Goal: Task Accomplishment & Management: Manage account settings

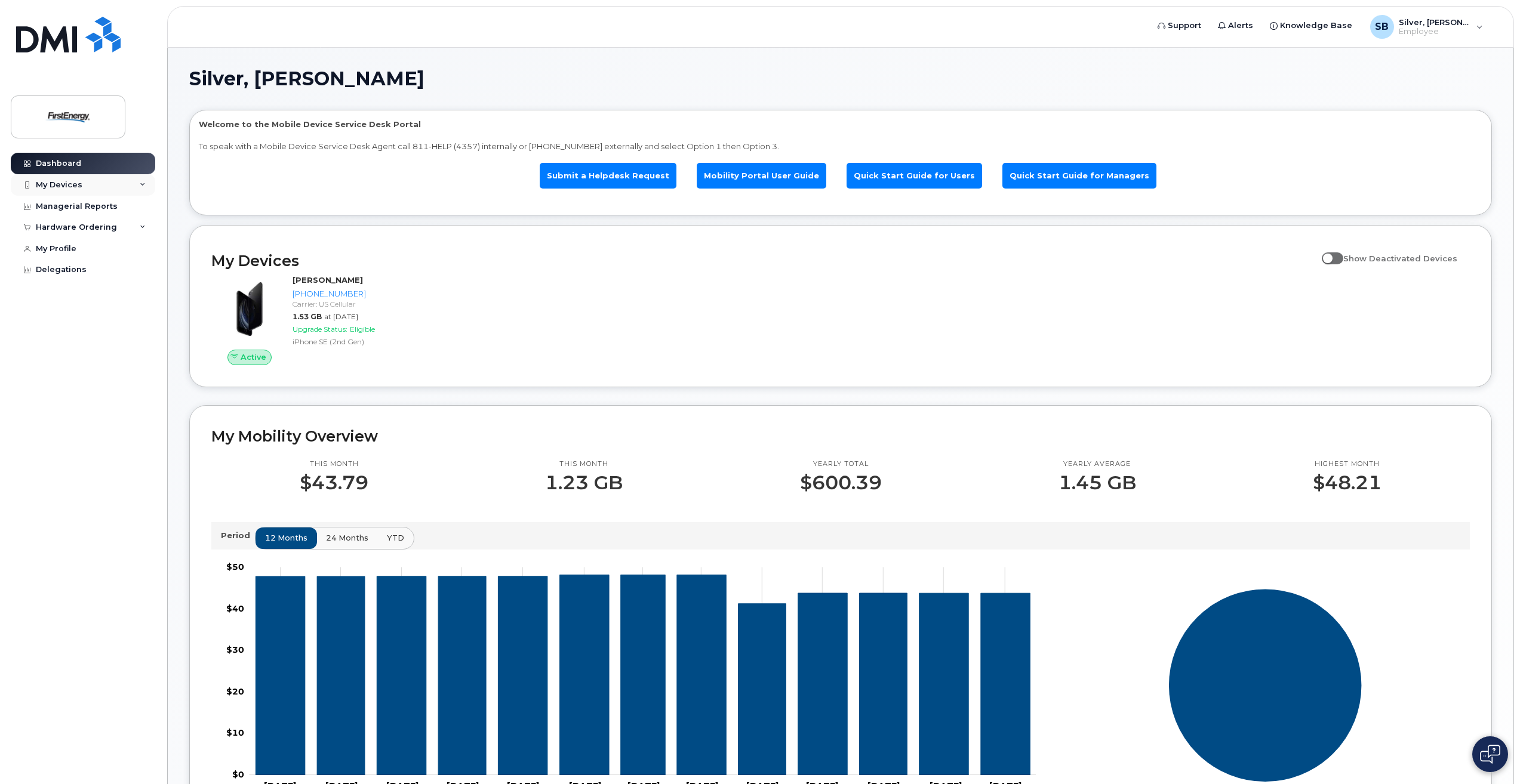
click at [61, 184] on div "My Devices" at bounding box center [59, 184] width 47 height 10
click at [87, 275] on div "Managerial Reports" at bounding box center [77, 271] width 82 height 10
click at [29, 275] on icon at bounding box center [27, 271] width 6 height 6
click at [78, 275] on div "Managerial Reports" at bounding box center [77, 271] width 82 height 10
click at [81, 297] on div "Hardware Ordering" at bounding box center [76, 292] width 81 height 10
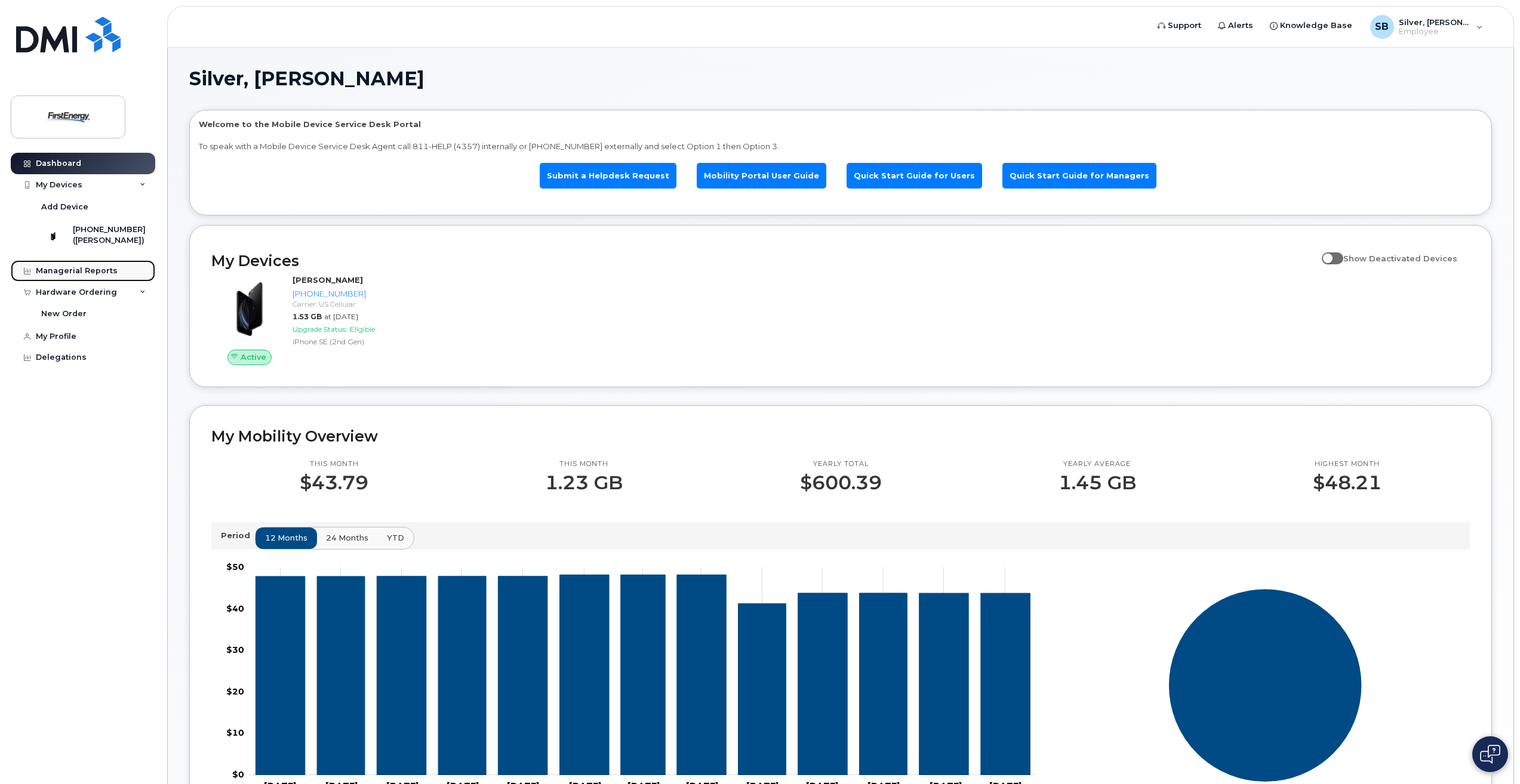
click at [84, 275] on div "Managerial Reports" at bounding box center [77, 271] width 82 height 10
click at [60, 341] on div "My Profile" at bounding box center [56, 336] width 40 height 10
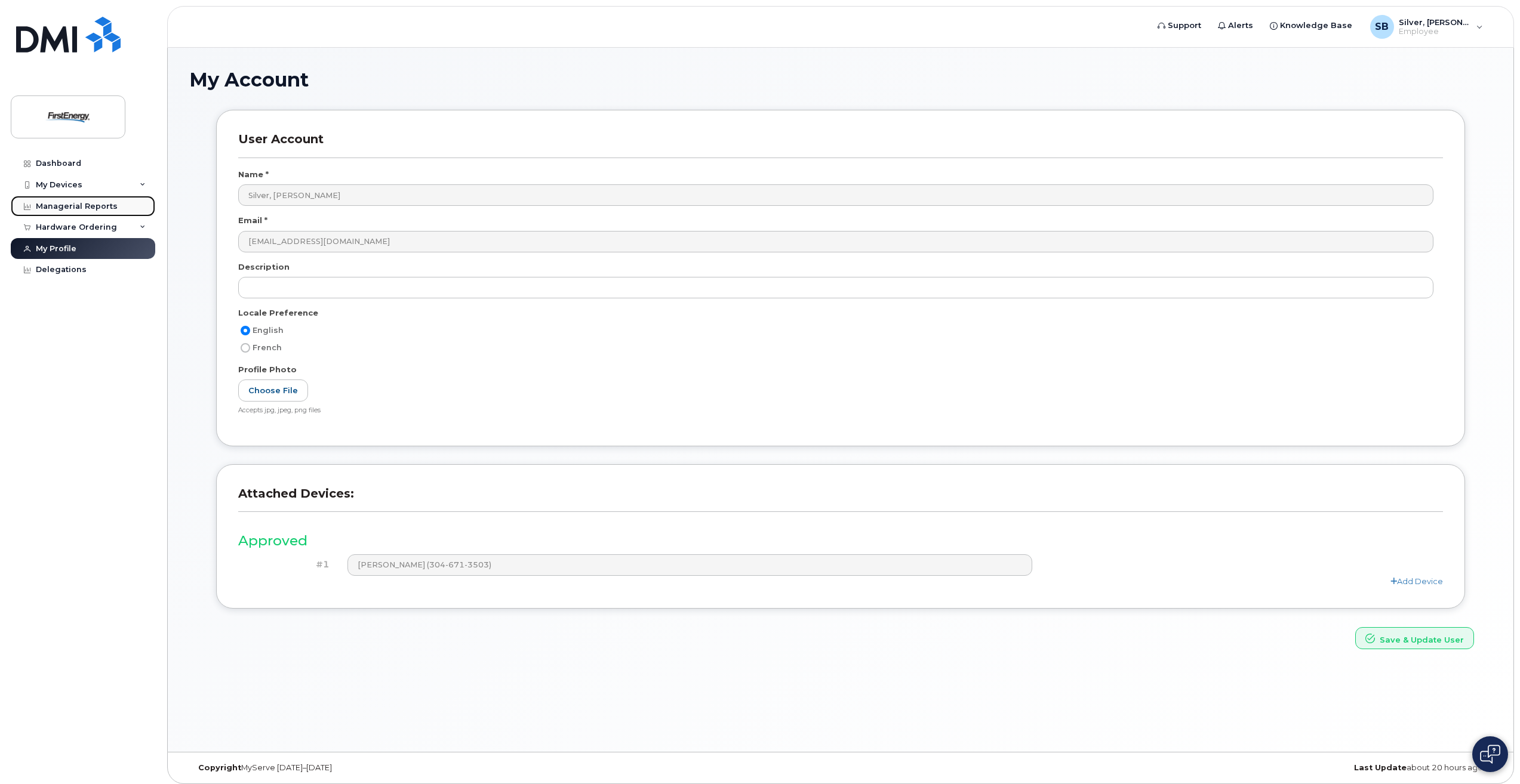
click at [49, 206] on div "Managerial Reports" at bounding box center [77, 206] width 82 height 10
click at [72, 206] on div "Managerial Reports" at bounding box center [77, 206] width 82 height 10
click at [67, 179] on div "My Devices" at bounding box center [83, 185] width 144 height 22
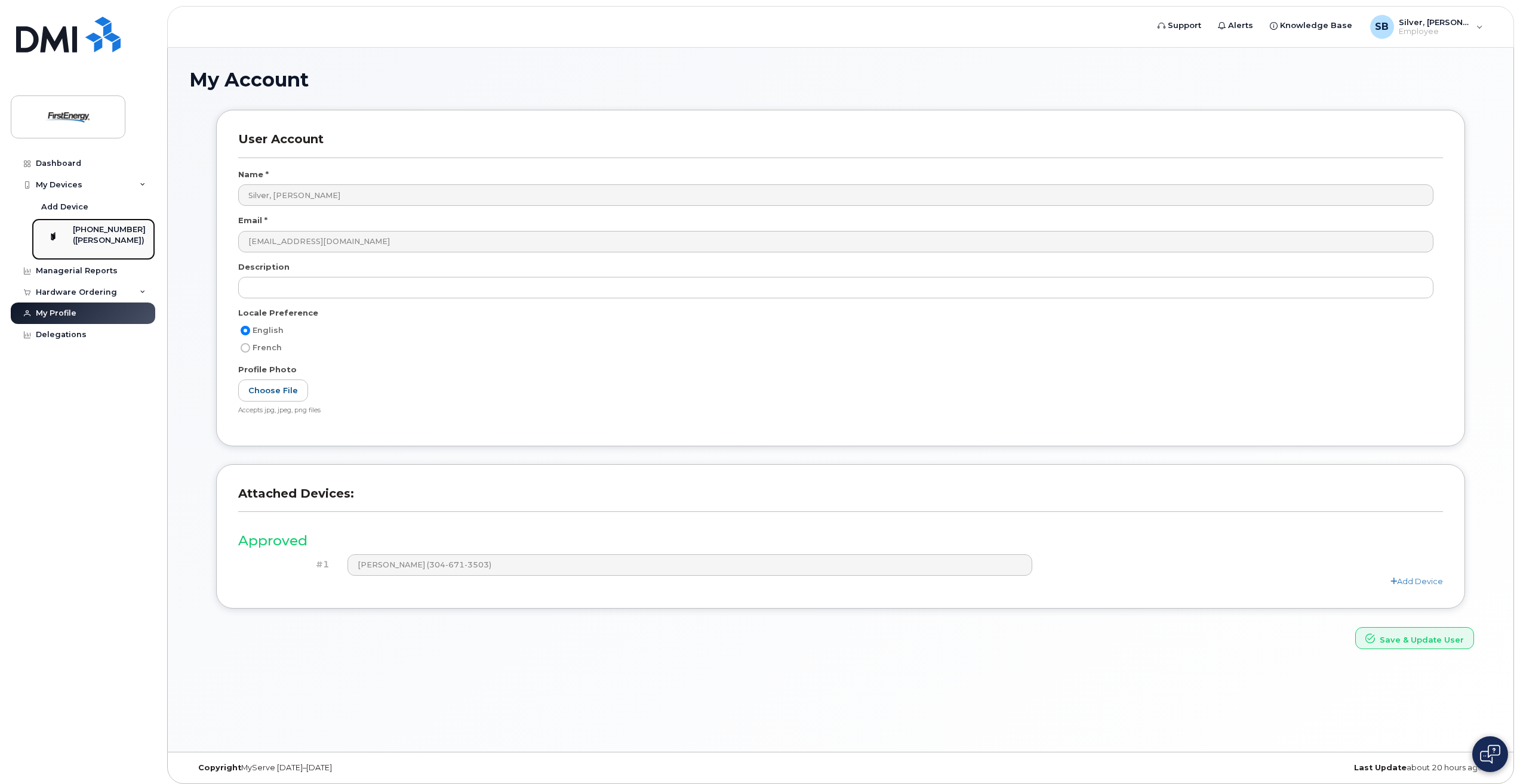
click at [92, 234] on div "[PHONE_NUMBER]" at bounding box center [110, 229] width 73 height 11
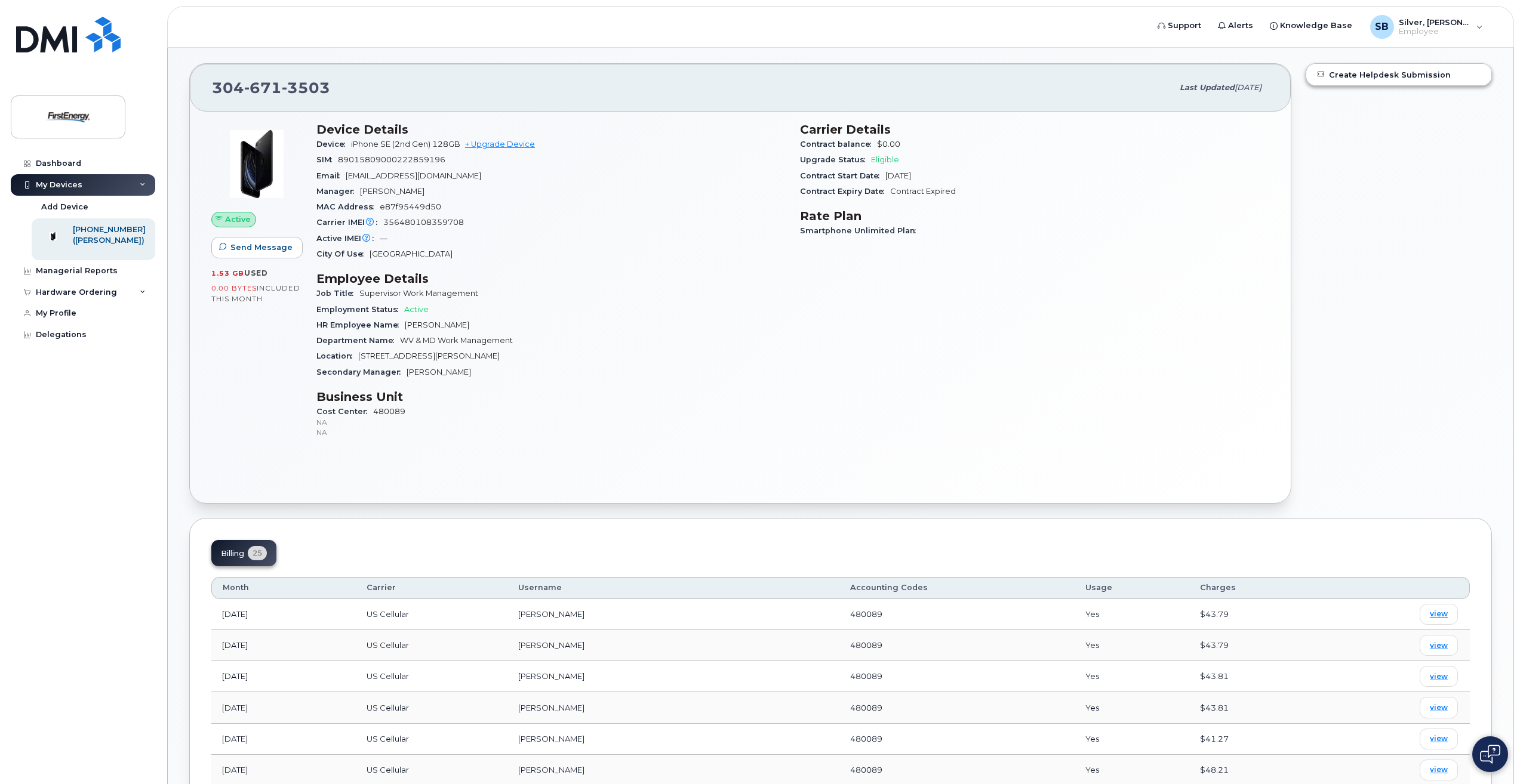
scroll to position [60, 0]
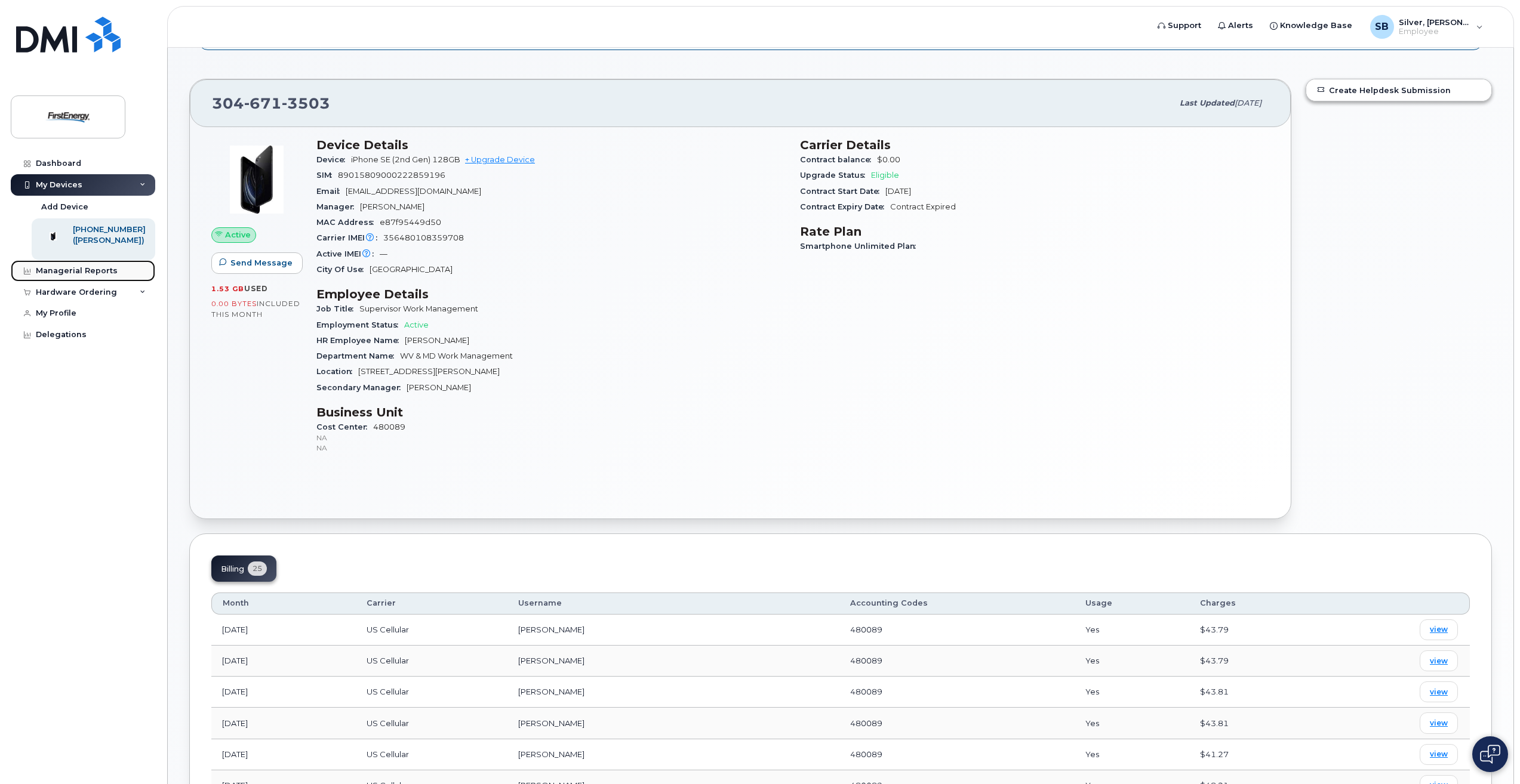
click at [57, 275] on div "Managerial Reports" at bounding box center [77, 271] width 82 height 10
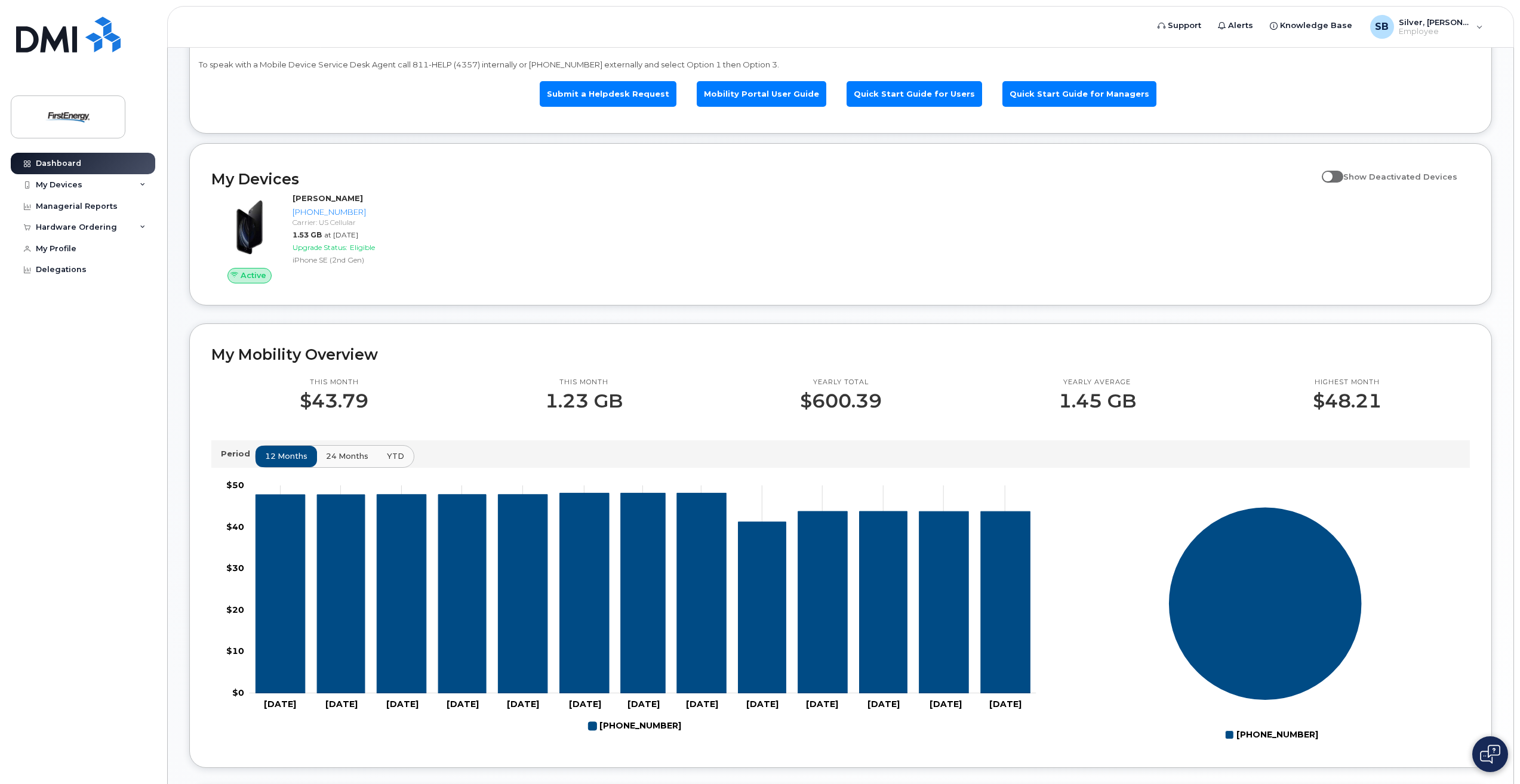
scroll to position [119, 0]
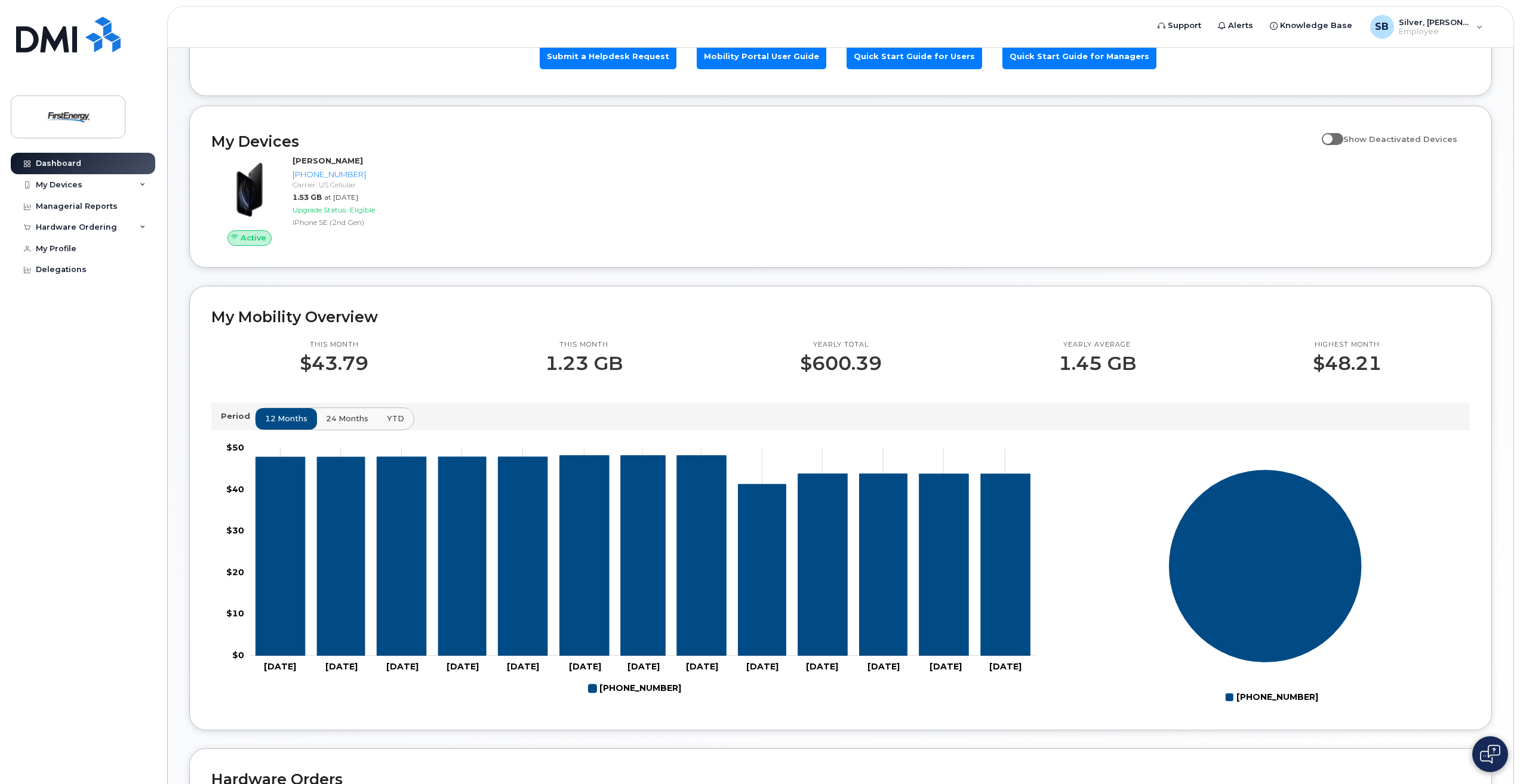
click at [1343, 136] on span at bounding box center [1333, 139] width 22 height 12
click at [1332, 136] on input "Show Deactivated Devices" at bounding box center [1326, 132] width 10 height 10
click at [1342, 138] on span at bounding box center [1333, 139] width 22 height 12
click at [1332, 137] on input "Show Deactivated Devices" at bounding box center [1326, 132] width 10 height 10
checkbox input "false"
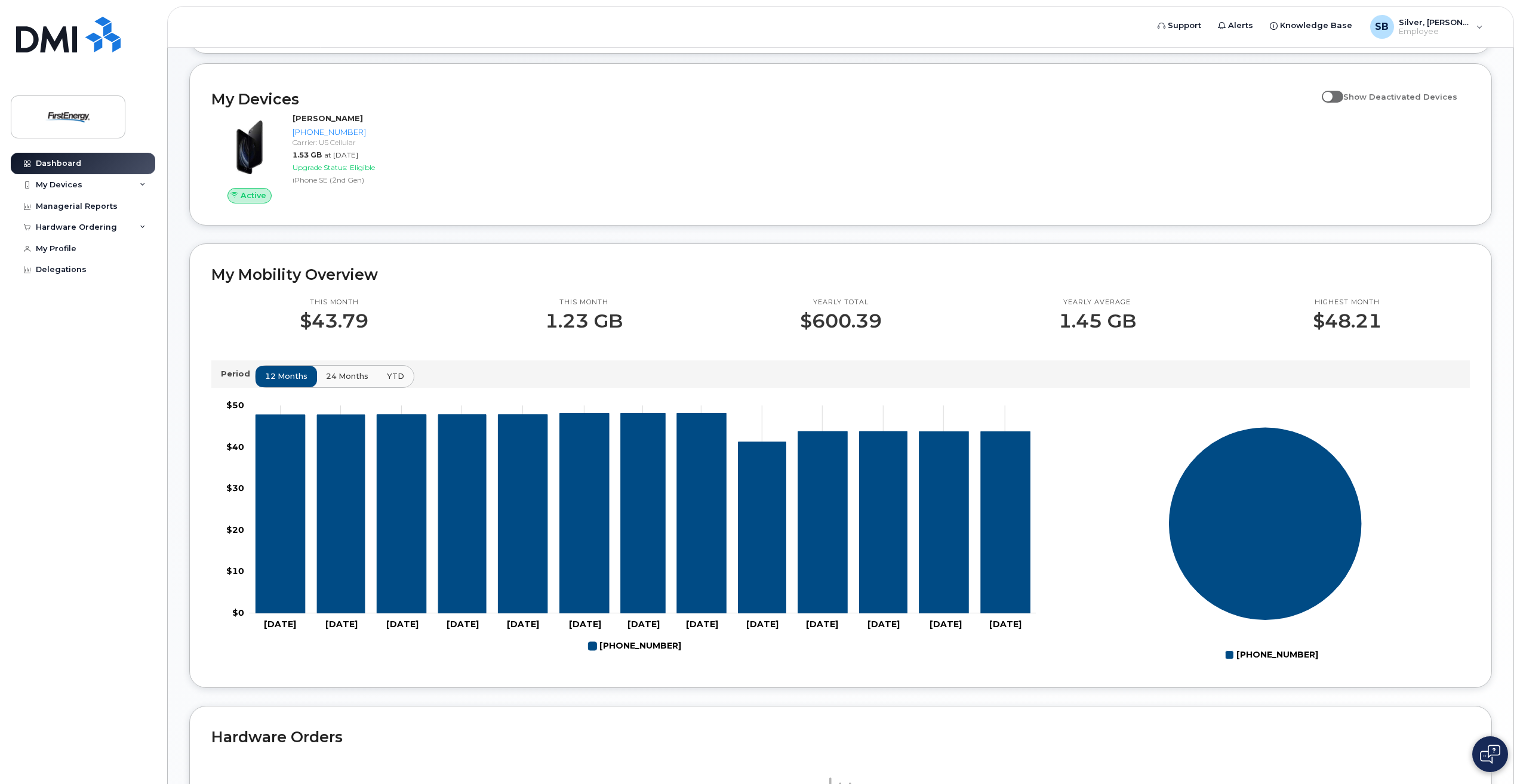
scroll to position [149, 0]
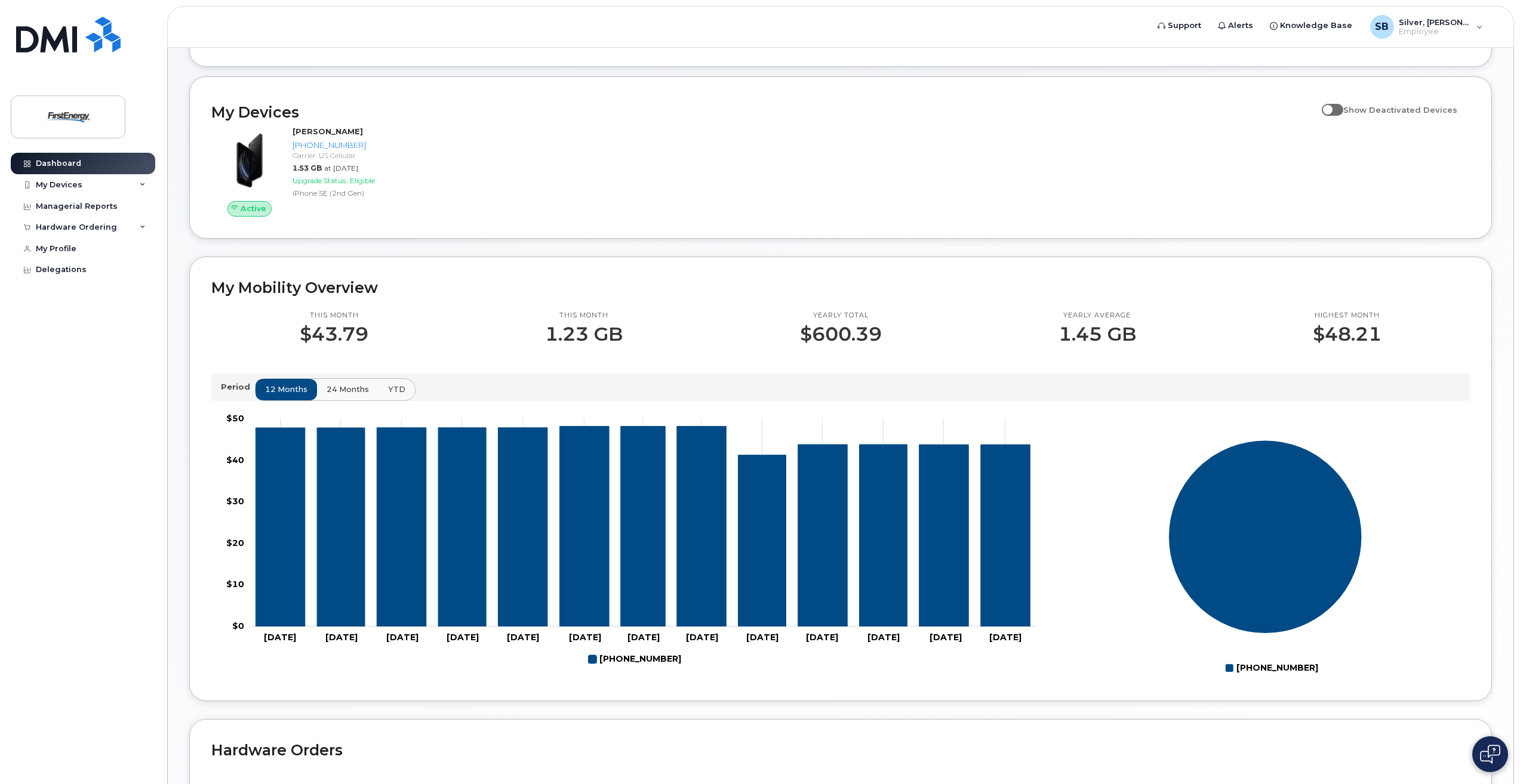
click at [333, 389] on span "24 months" at bounding box center [348, 389] width 42 height 12
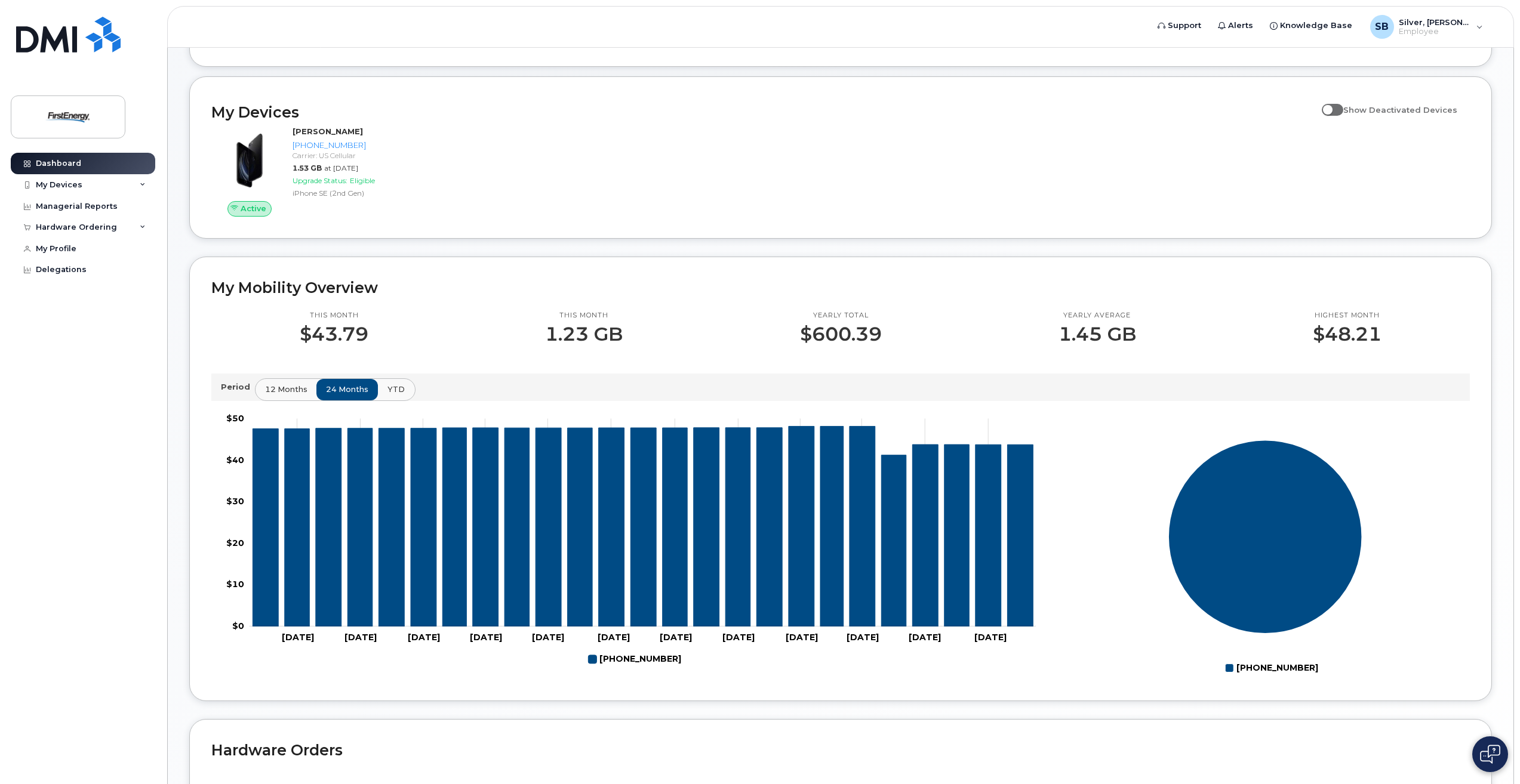
click at [395, 384] on span "YTD" at bounding box center [396, 389] width 17 height 12
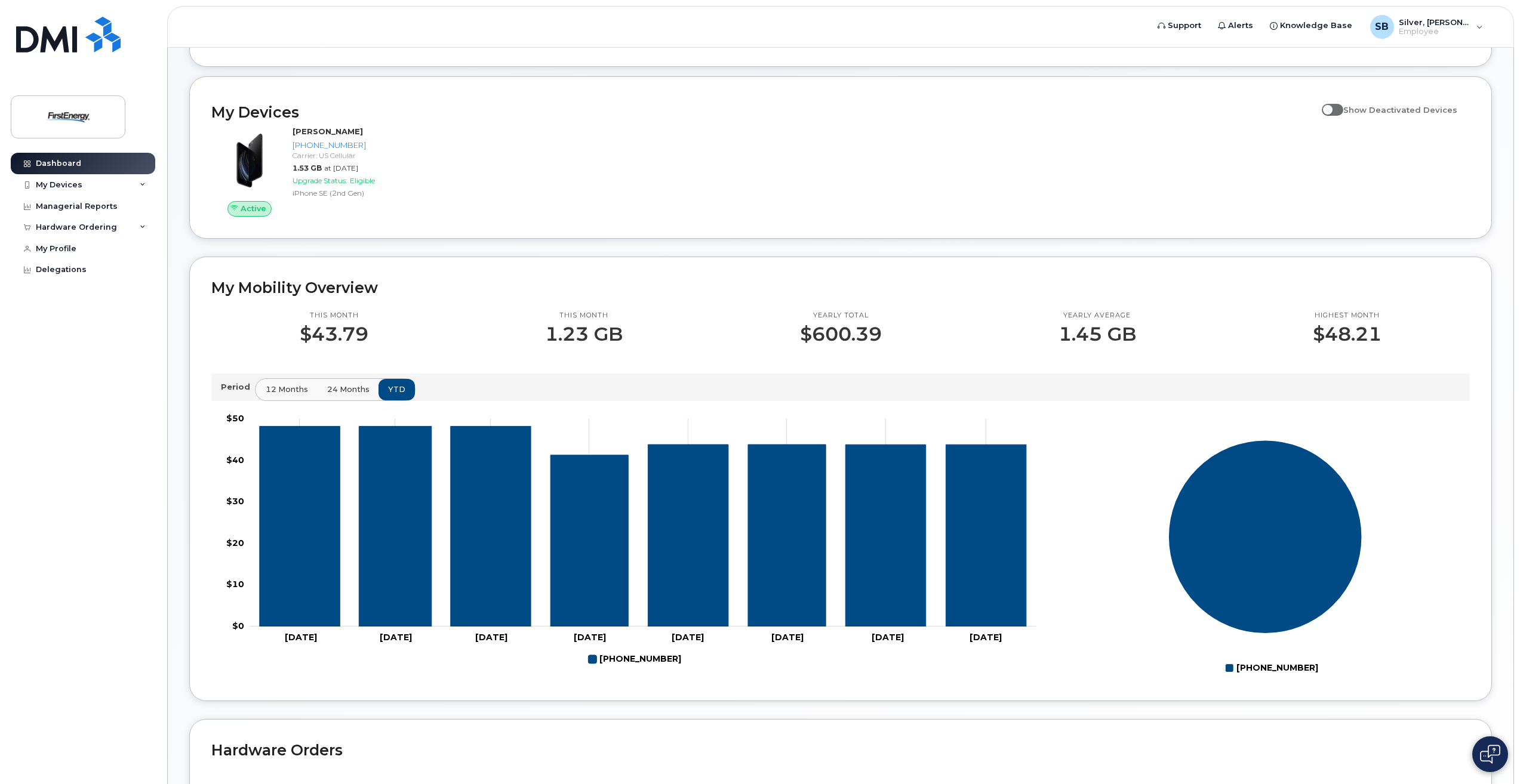
click at [300, 391] on span "12 months" at bounding box center [287, 389] width 42 height 12
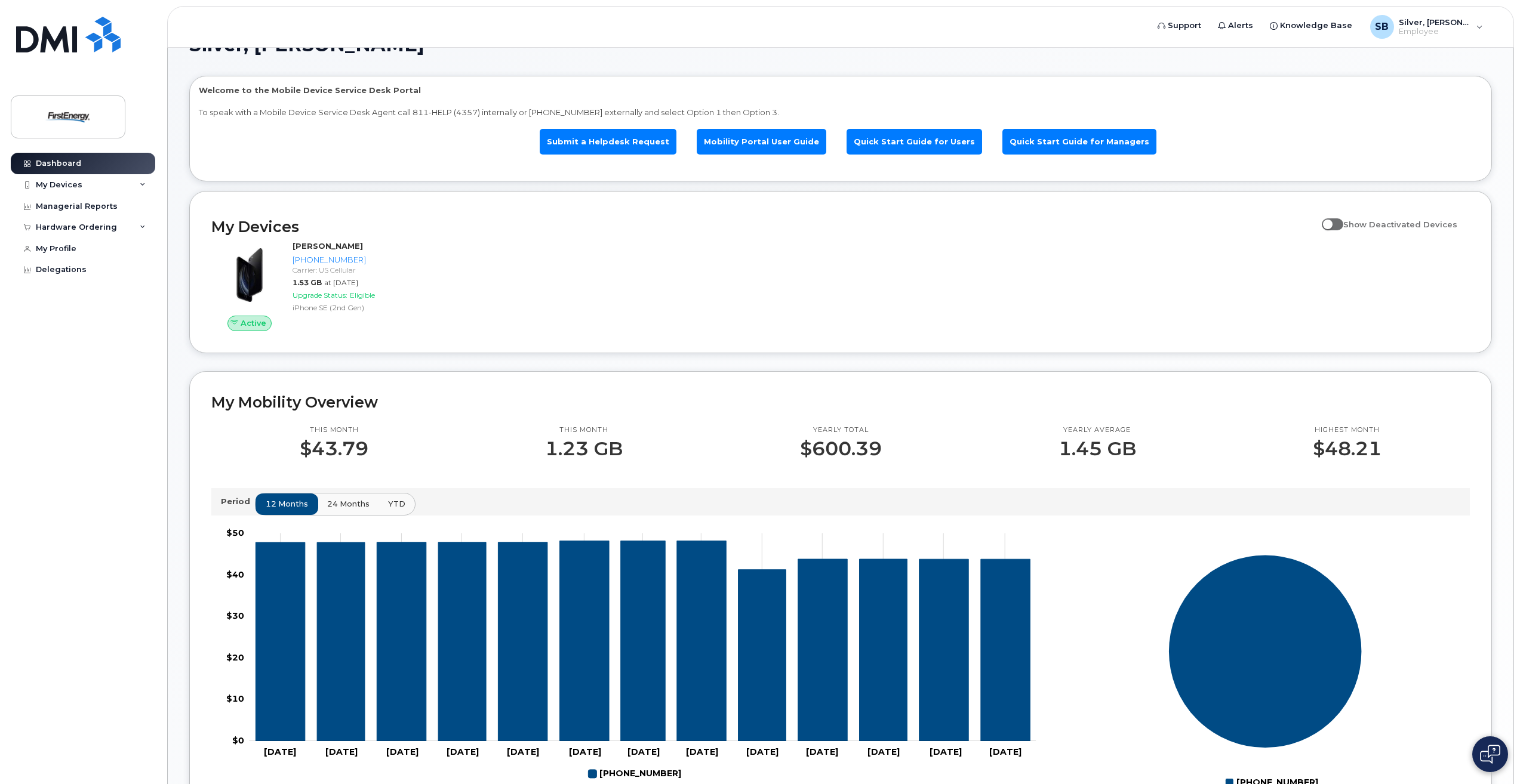
scroll to position [0, 0]
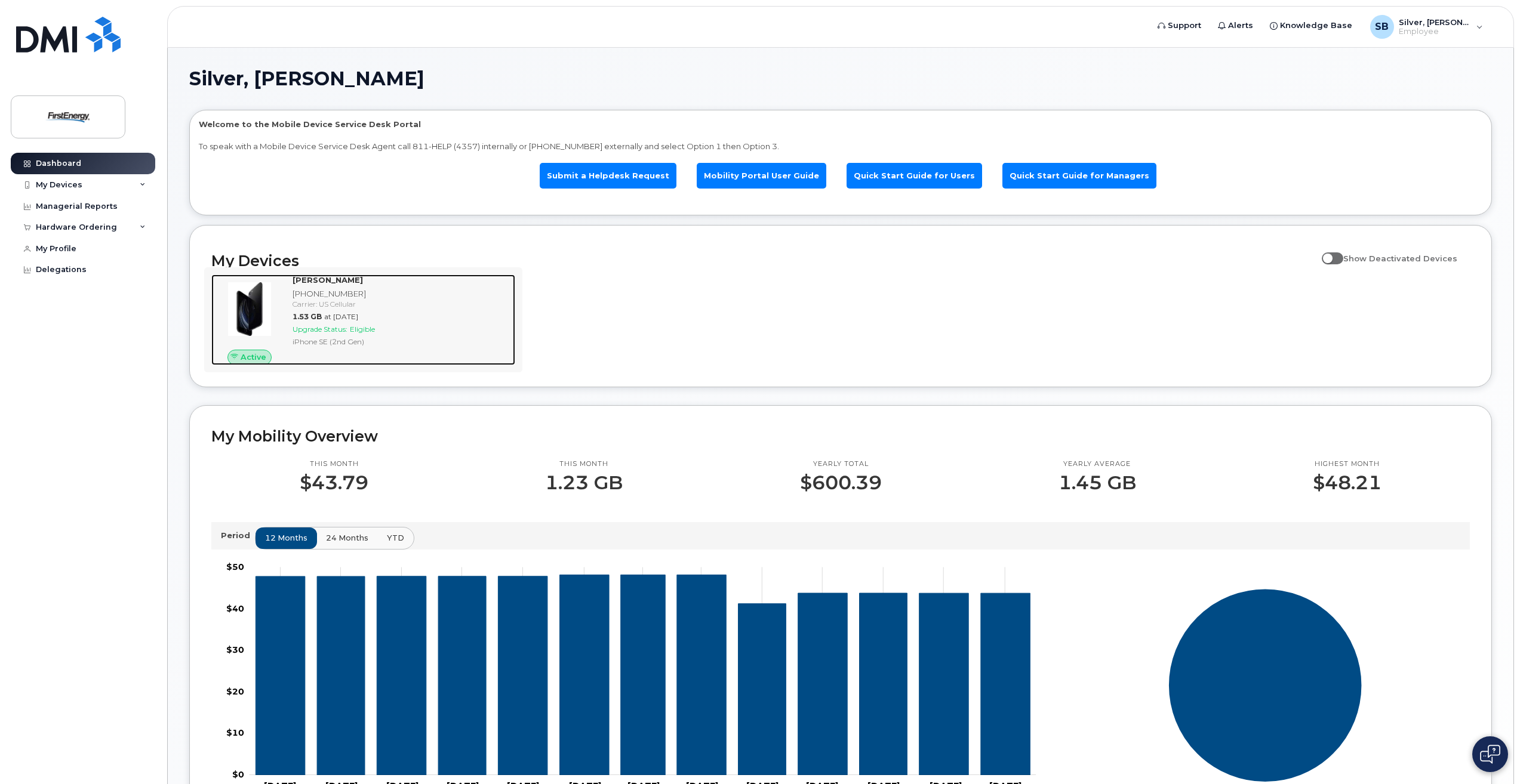
click at [319, 295] on div "[PHONE_NUMBER]" at bounding box center [402, 294] width 218 height 12
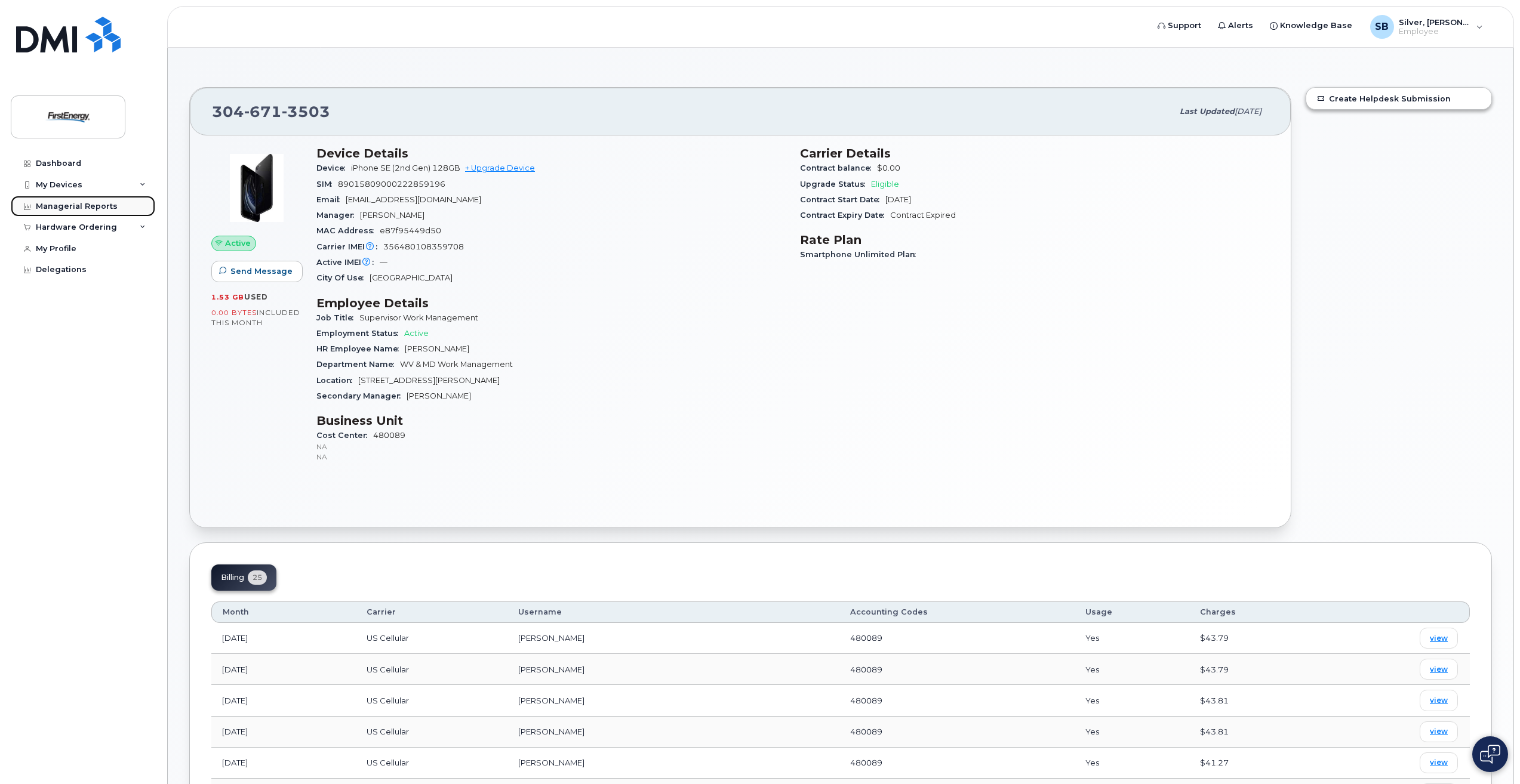
click at [20, 206] on link "Managerial Reports" at bounding box center [83, 207] width 144 height 22
click at [39, 204] on div "Managerial Reports" at bounding box center [77, 206] width 82 height 10
click at [44, 249] on div "My Profile" at bounding box center [56, 249] width 40 height 10
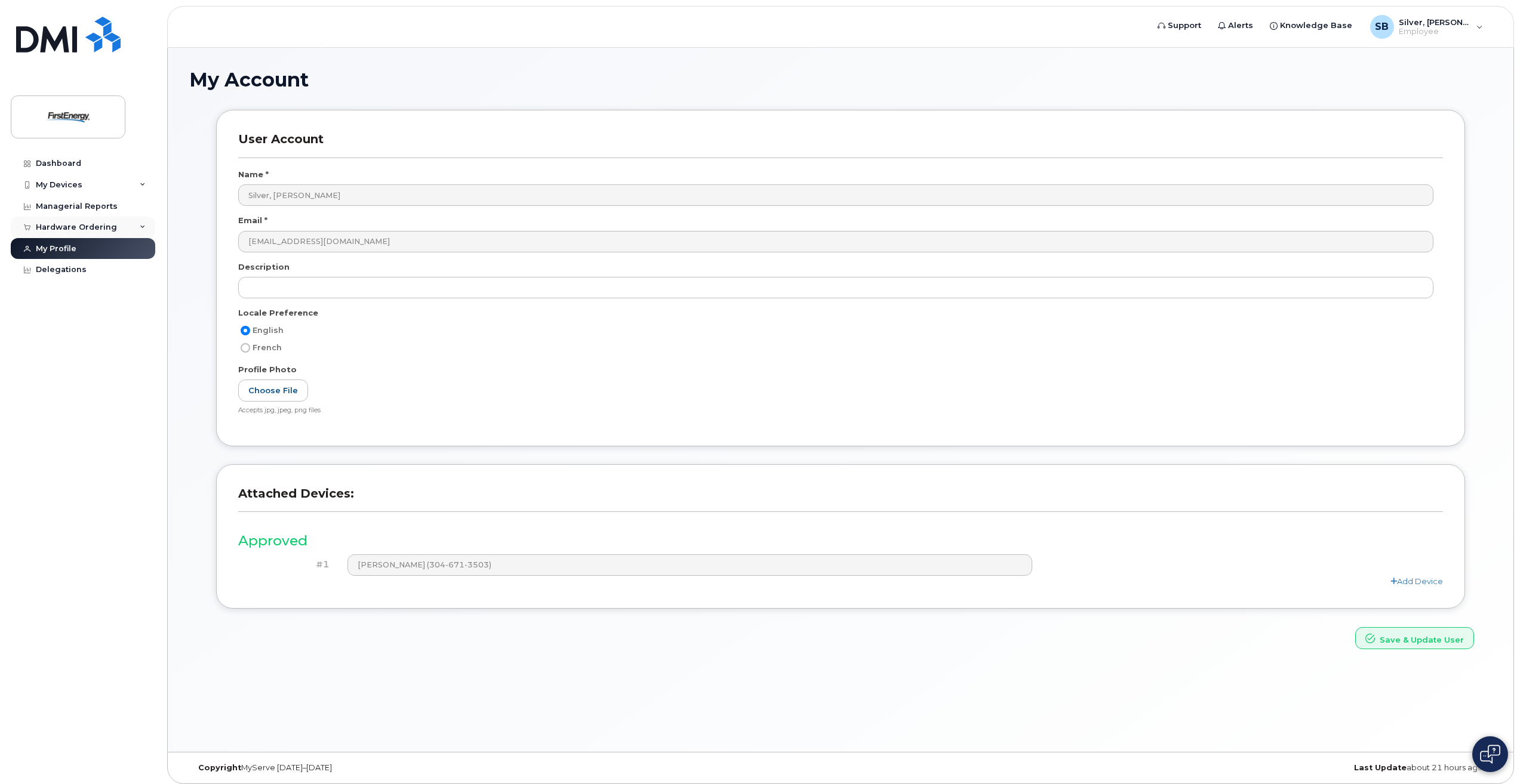
click at [72, 227] on div "Hardware Ordering" at bounding box center [76, 227] width 81 height 10
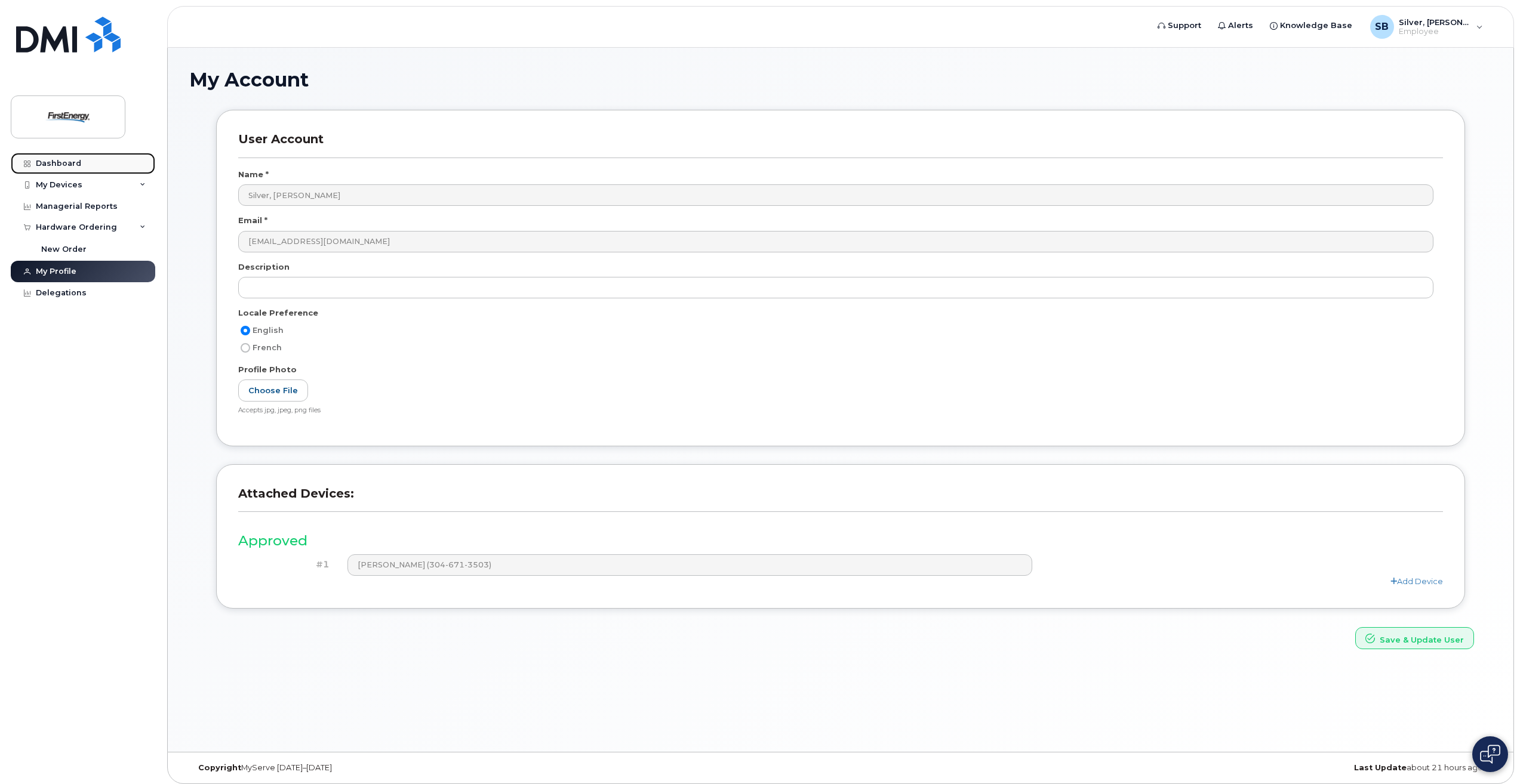
click at [55, 162] on div "Dashboard" at bounding box center [58, 163] width 45 height 10
